Goal: Browse casually

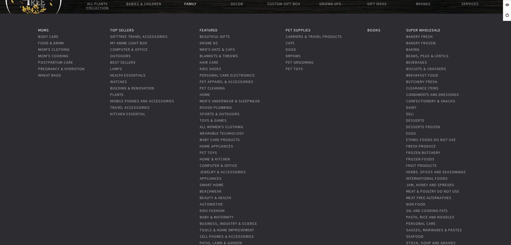
scroll to position [34, 0]
